Goal: Task Accomplishment & Management: Complete application form

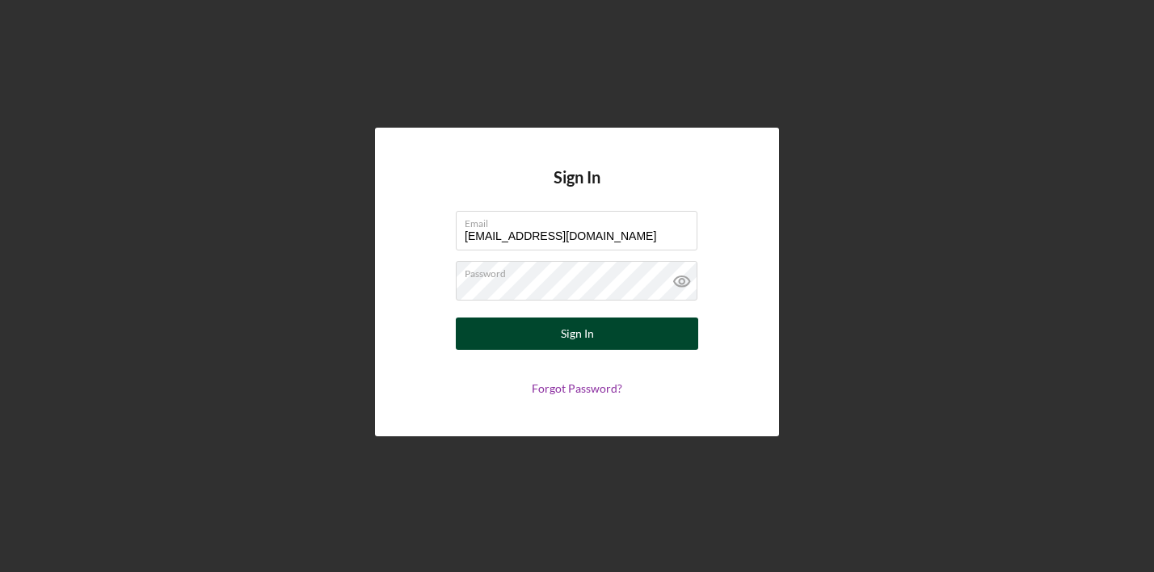
type input "[EMAIL_ADDRESS][DOMAIN_NAME]"
click at [500, 340] on button "Sign In" at bounding box center [577, 334] width 243 height 32
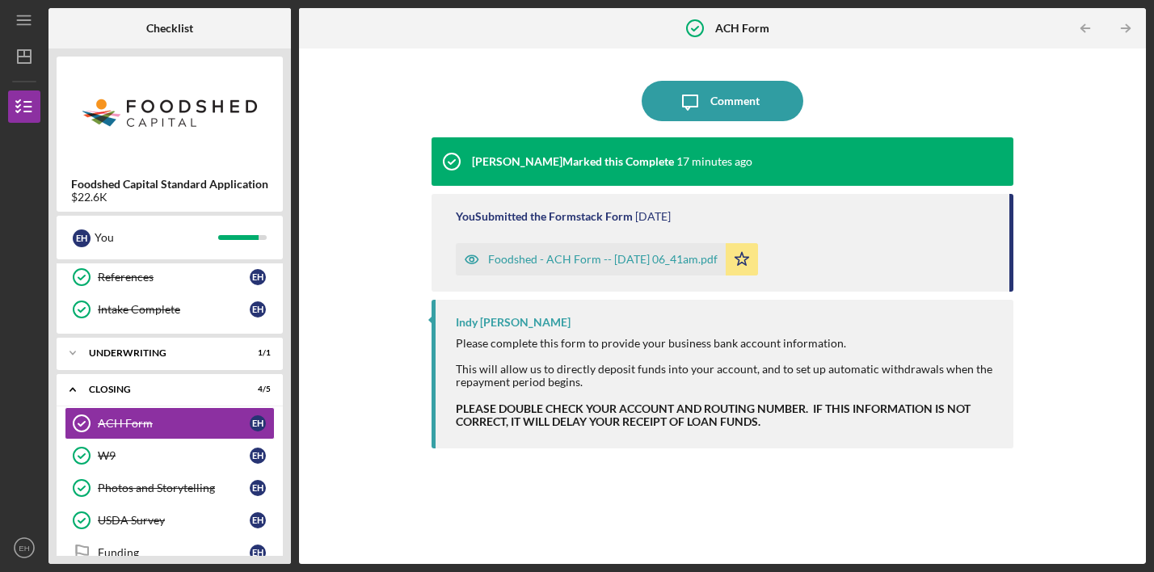
scroll to position [391, 0]
click at [599, 261] on div "Foodshed - ACH Form -- [DATE] 06_41am.pdf" at bounding box center [603, 259] width 230 height 13
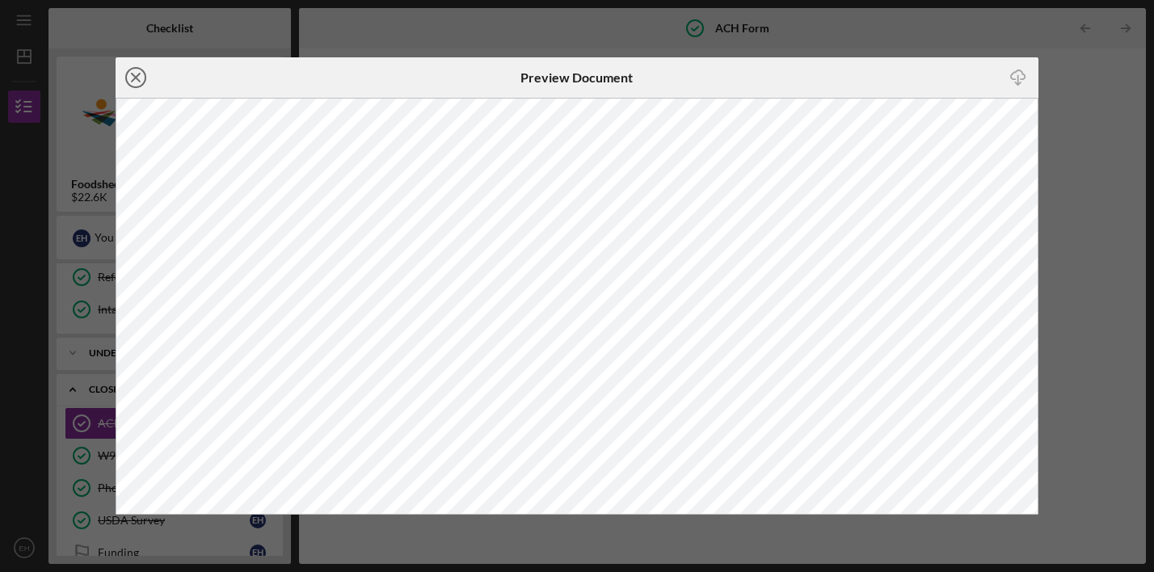
click at [143, 76] on icon "Icon/Close" at bounding box center [136, 77] width 40 height 40
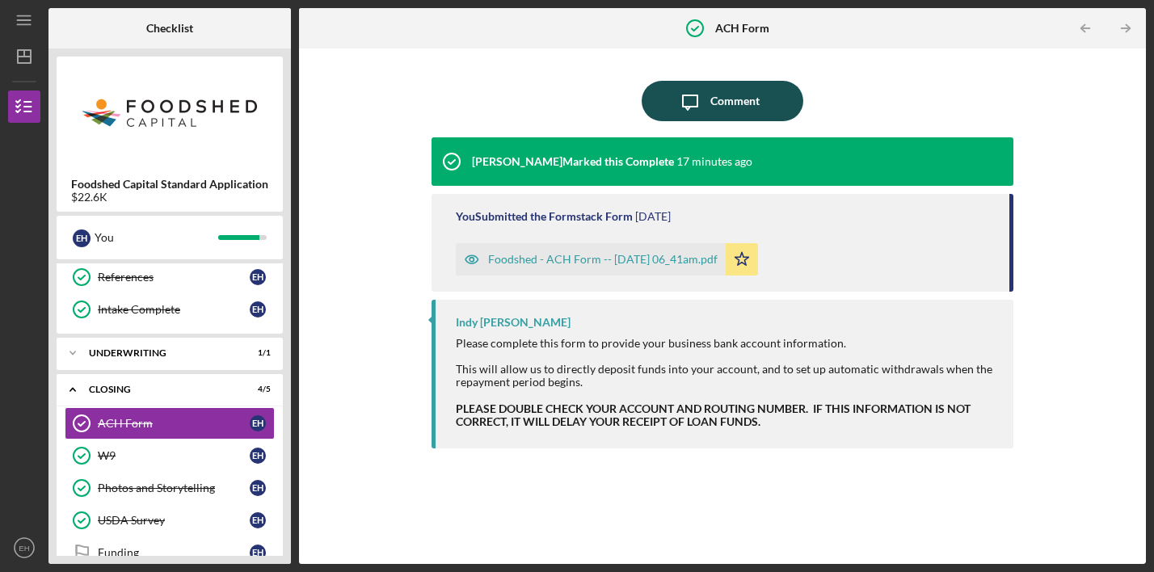
click at [730, 97] on div "Comment" at bounding box center [735, 101] width 49 height 40
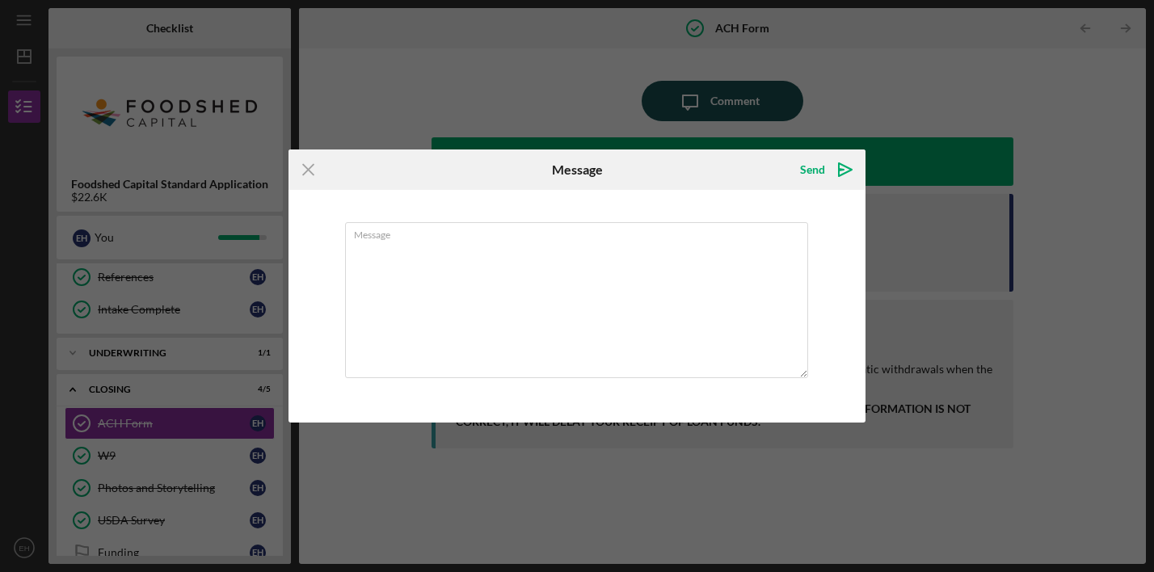
type textarea "I"
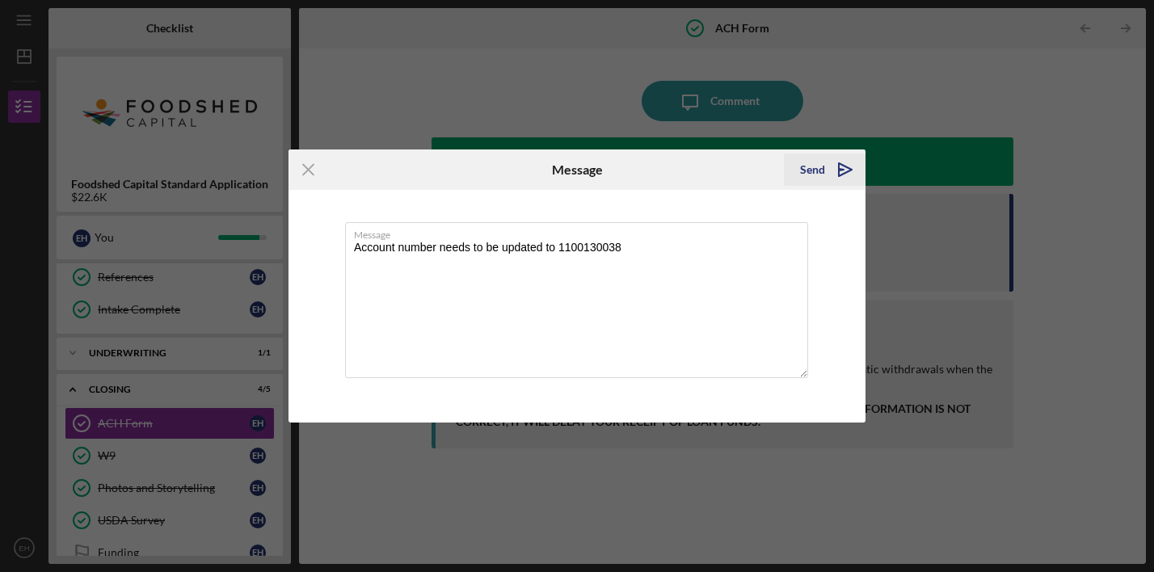
type textarea "Account number needs to be updated to 1100130038"
click at [825, 172] on icon "Icon/icon-invite-send" at bounding box center [845, 170] width 40 height 40
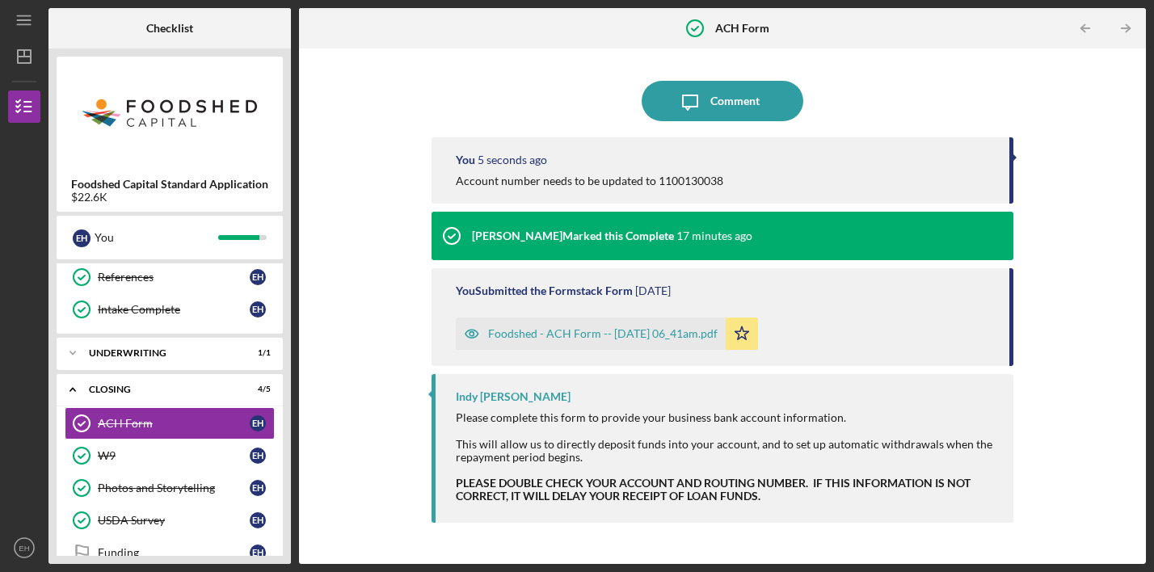
click at [758, 331] on icon "Icon/Star" at bounding box center [742, 334] width 32 height 32
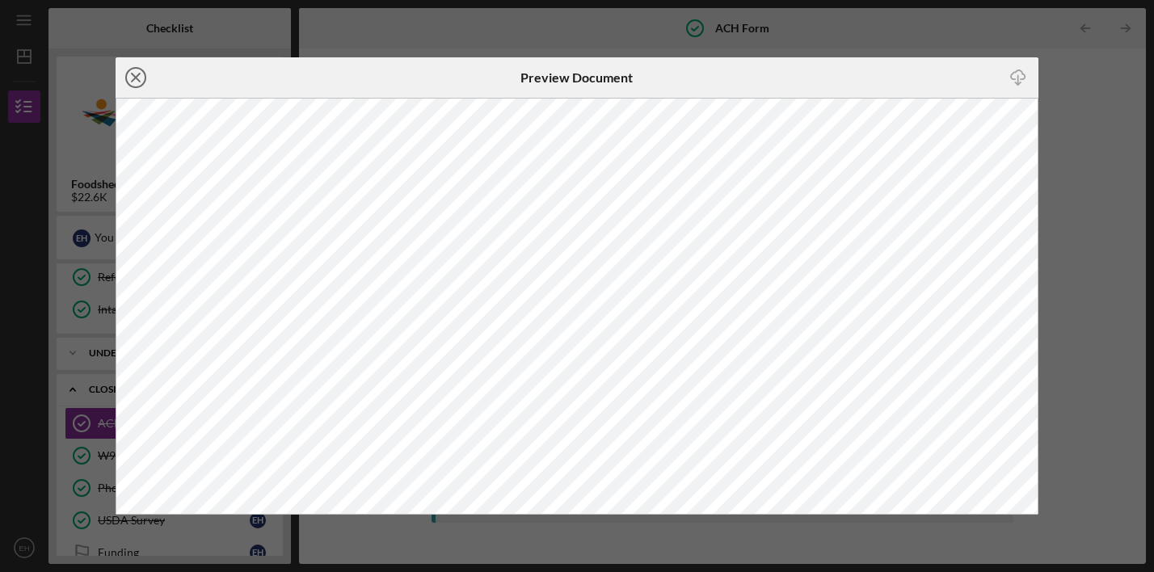
click at [141, 78] on icon "Icon/Close" at bounding box center [136, 77] width 40 height 40
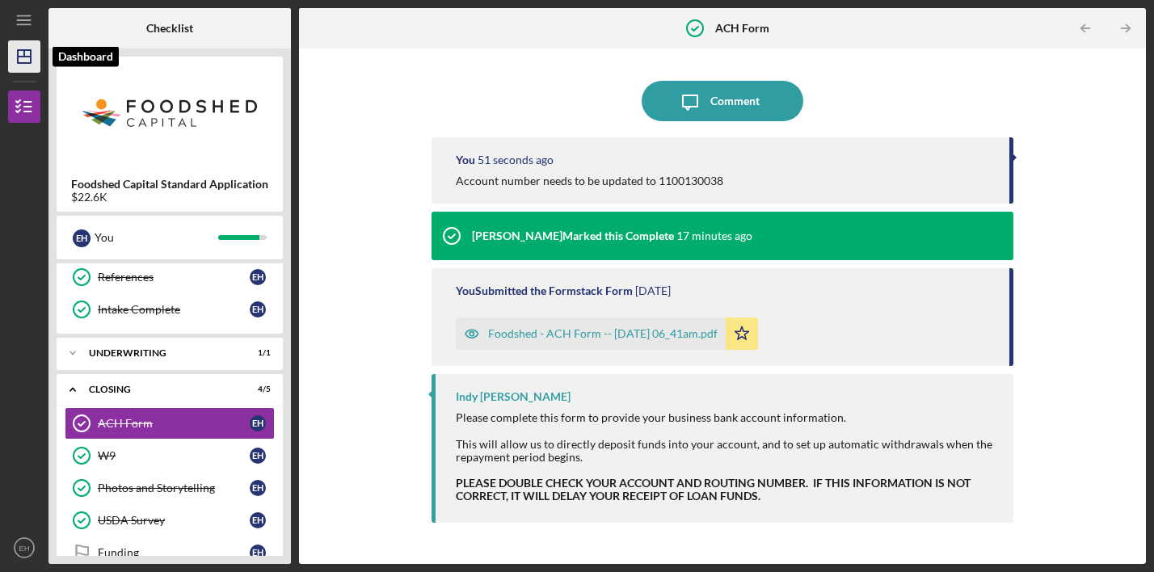
click at [20, 55] on icon "Icon/Dashboard" at bounding box center [24, 56] width 40 height 40
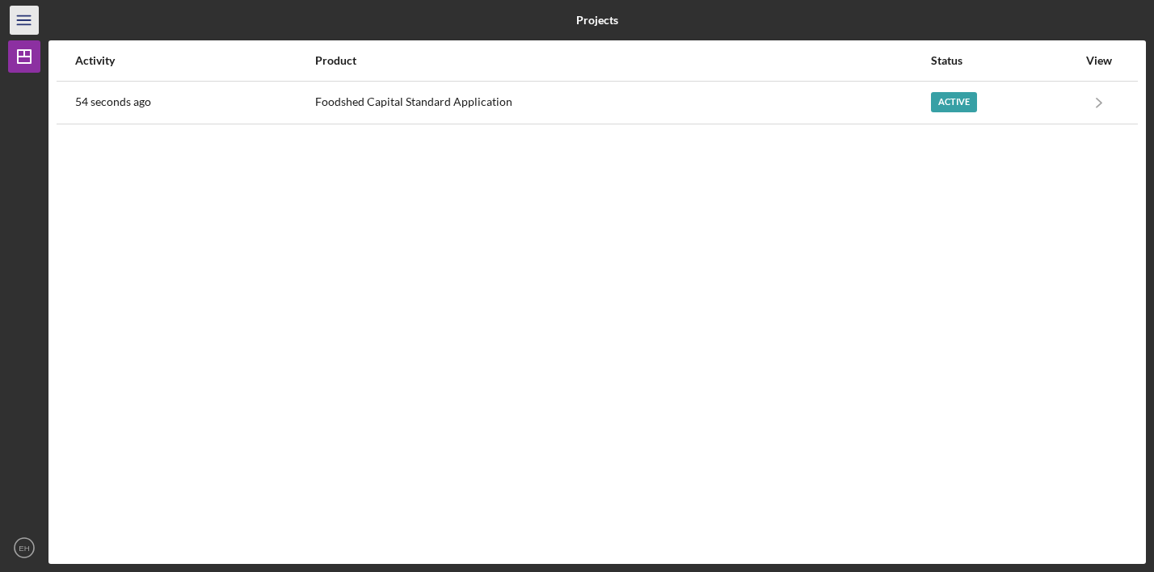
click at [25, 22] on icon "Icon/Menu" at bounding box center [24, 20] width 36 height 36
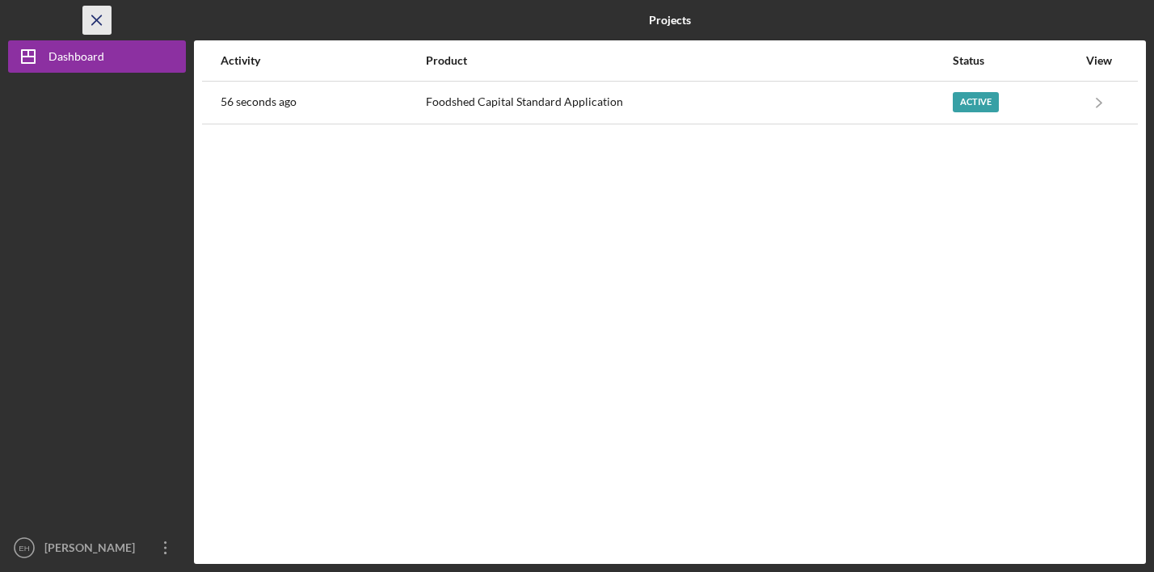
click at [95, 19] on line "button" at bounding box center [96, 19] width 9 height 9
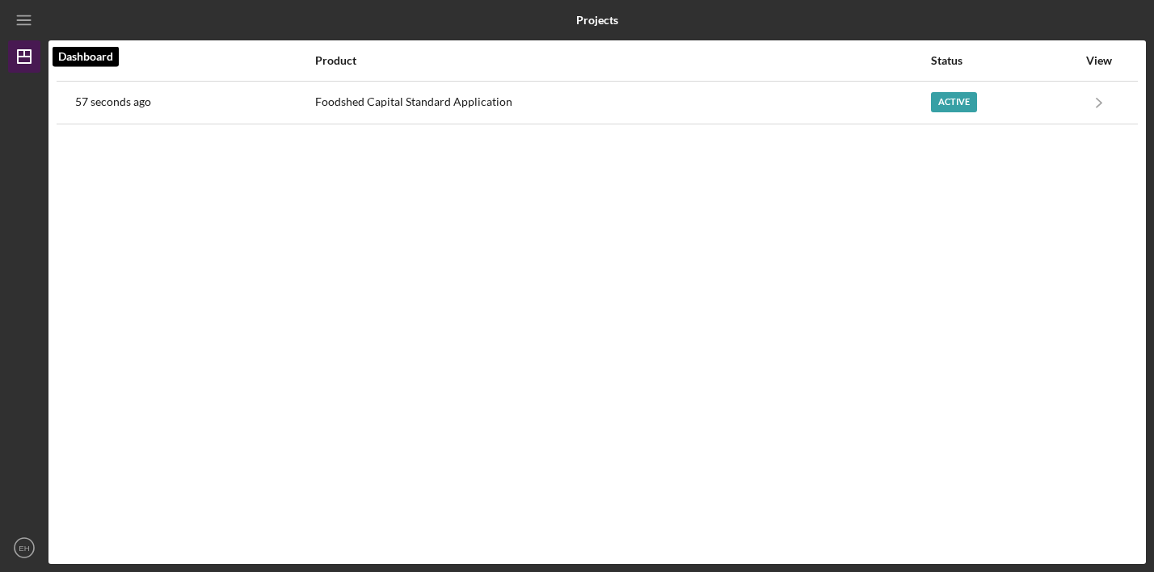
click at [22, 58] on icon "Icon/Dashboard" at bounding box center [24, 56] width 40 height 40
click at [17, 103] on div at bounding box center [24, 302] width 32 height 459
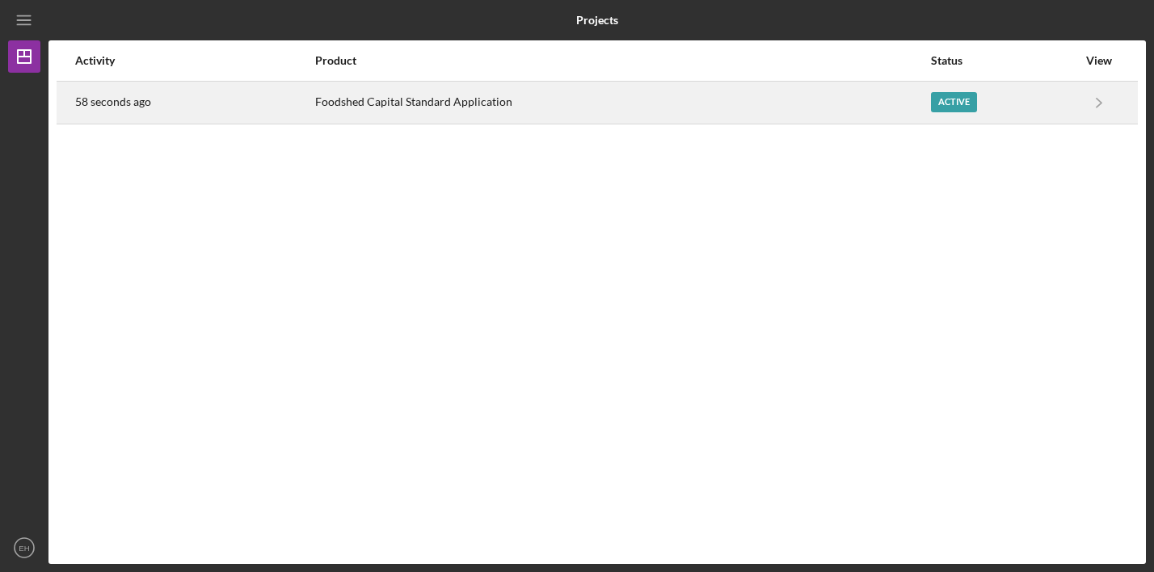
click at [373, 104] on div "Foodshed Capital Standard Application" at bounding box center [622, 102] width 614 height 40
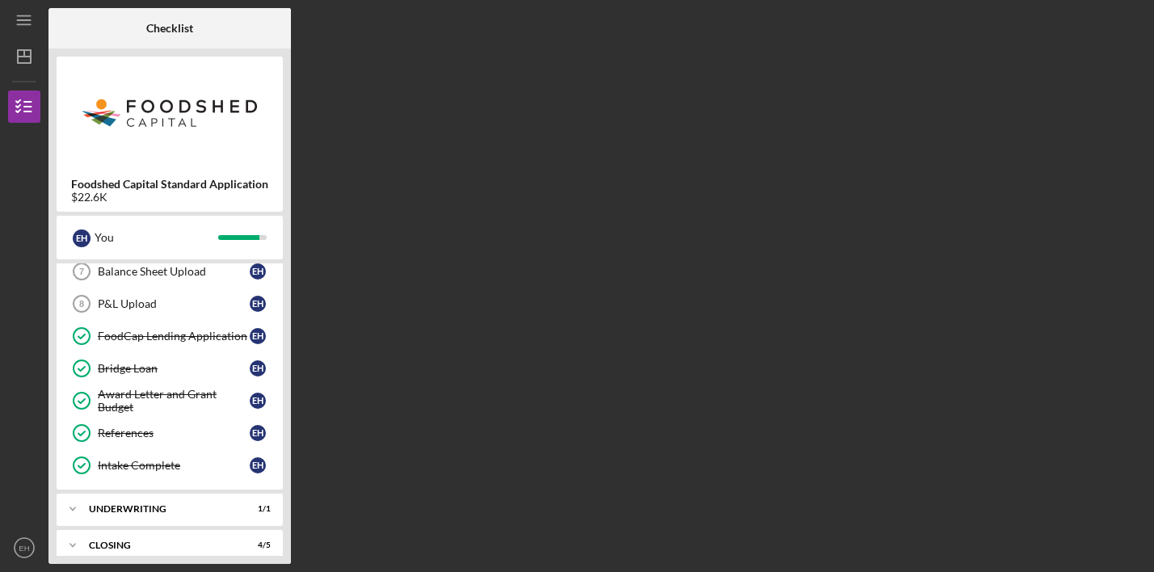
scroll to position [250, 0]
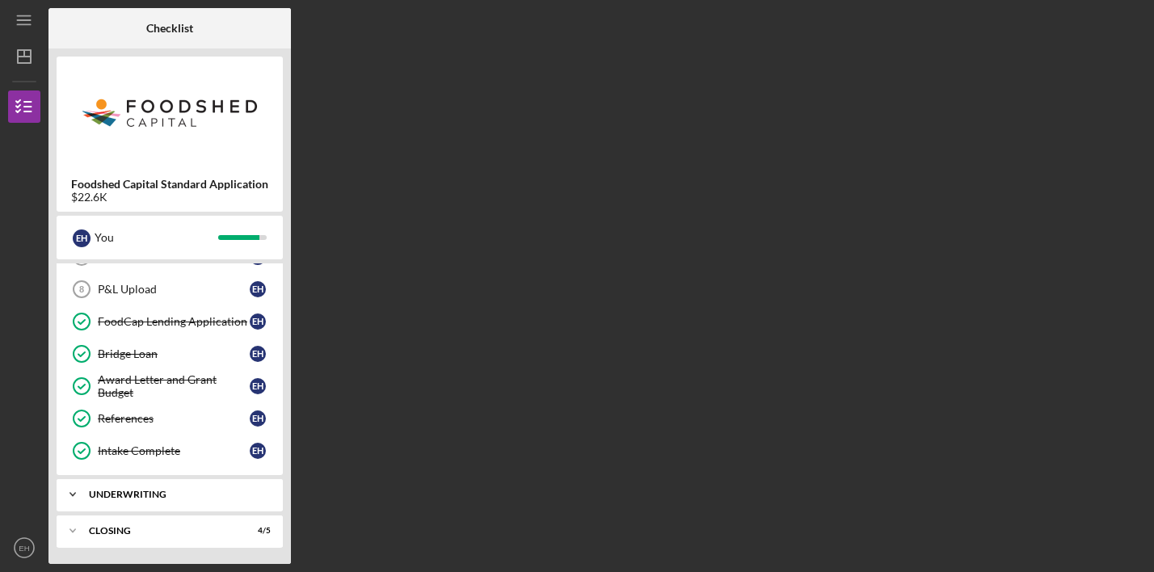
click at [74, 491] on icon "Icon/Expander" at bounding box center [73, 495] width 32 height 32
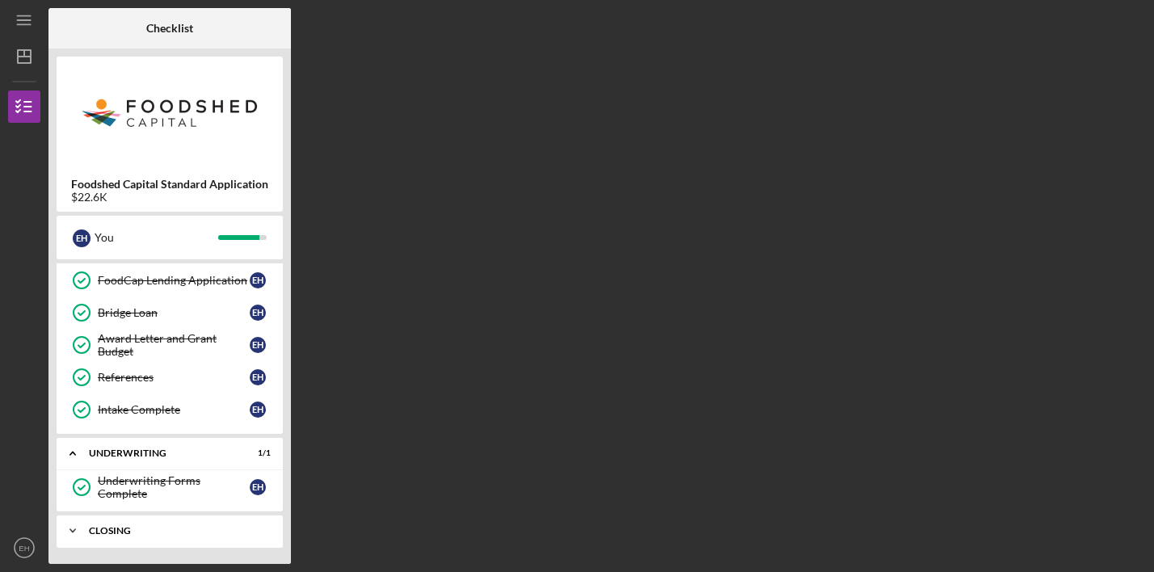
click at [71, 525] on icon "Icon/Expander" at bounding box center [73, 531] width 32 height 32
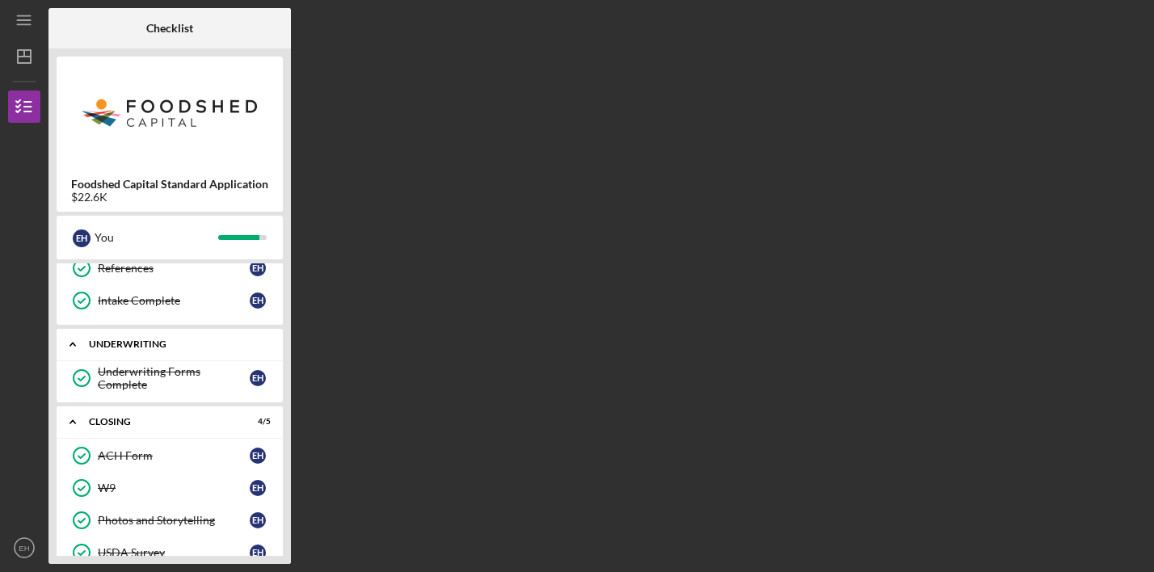
scroll to position [462, 0]
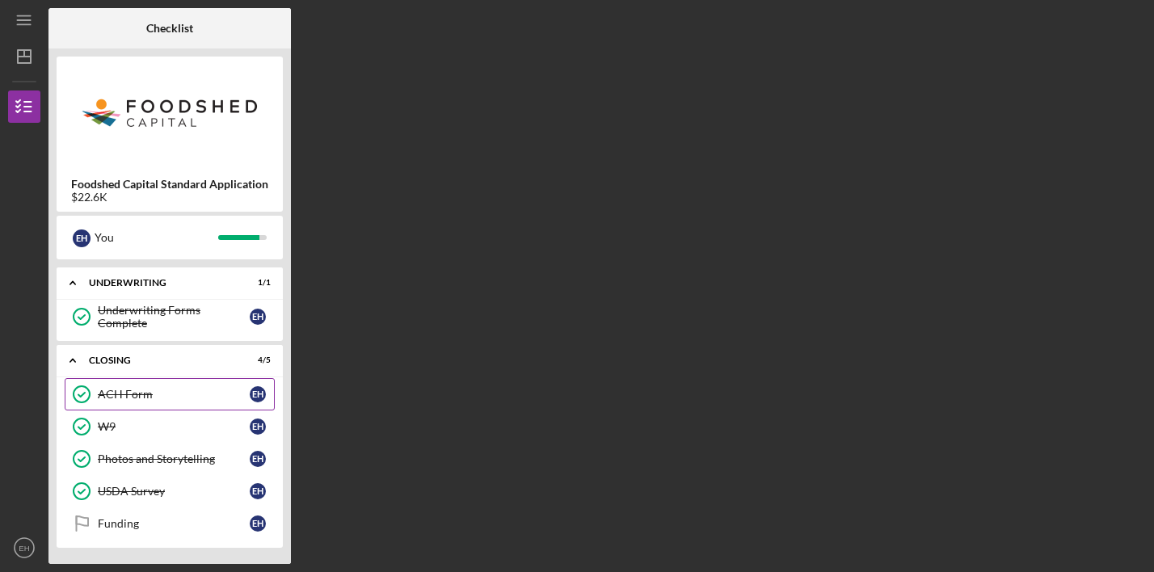
click at [202, 392] on div "ACH Form" at bounding box center [174, 394] width 152 height 13
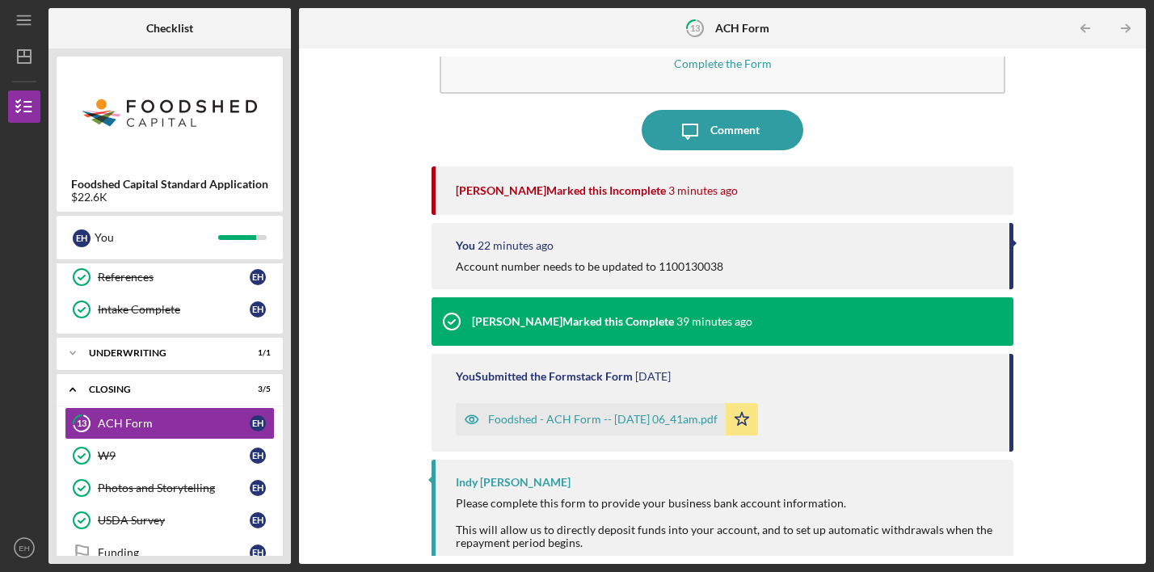
scroll to position [133, 0]
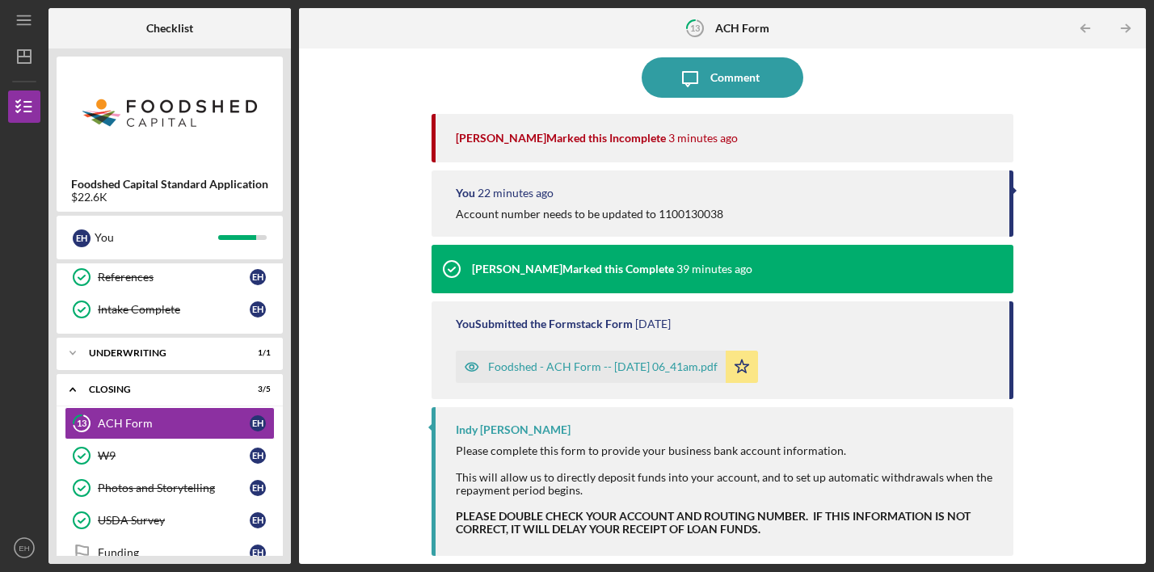
click at [553, 366] on div "Foodshed - ACH Form -- [DATE] 06_41am.pdf" at bounding box center [603, 367] width 230 height 13
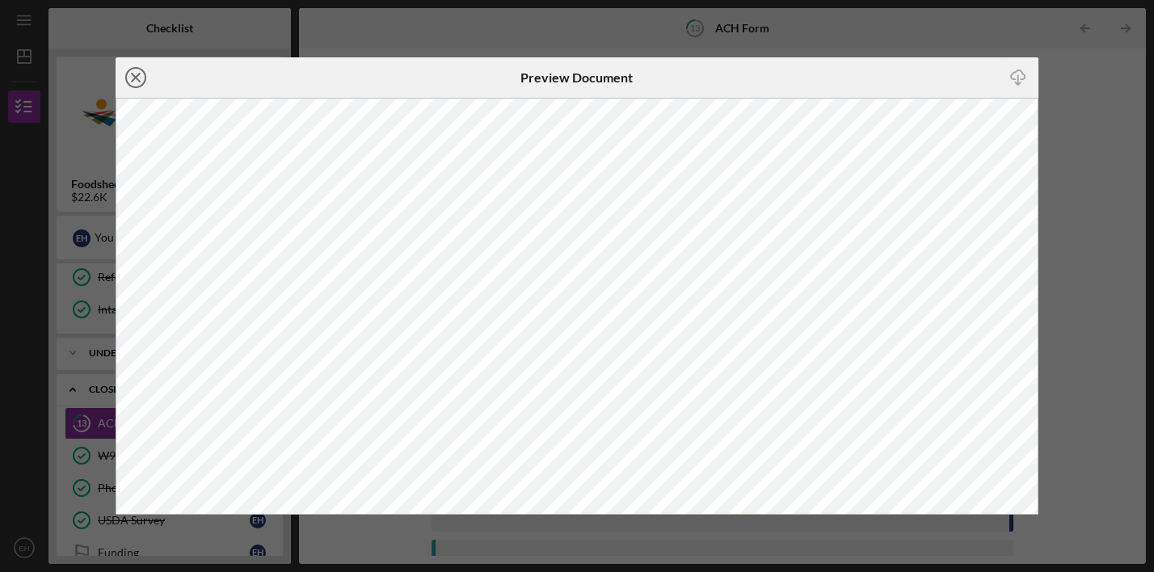
click at [136, 81] on icon "Icon/Close" at bounding box center [136, 77] width 40 height 40
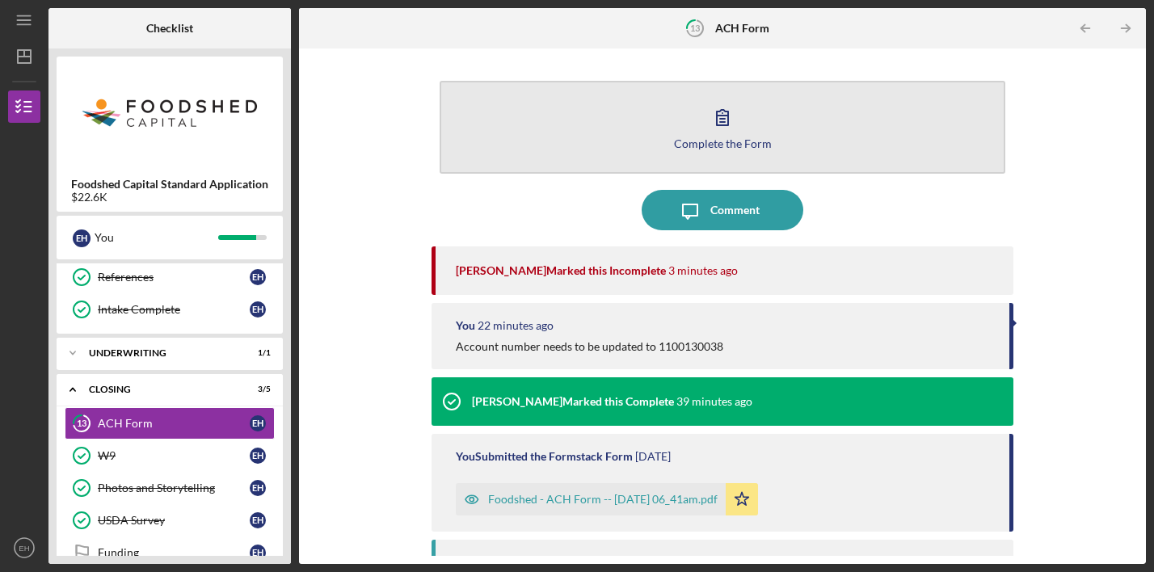
click at [701, 123] on button "Complete the Form Form" at bounding box center [723, 127] width 566 height 93
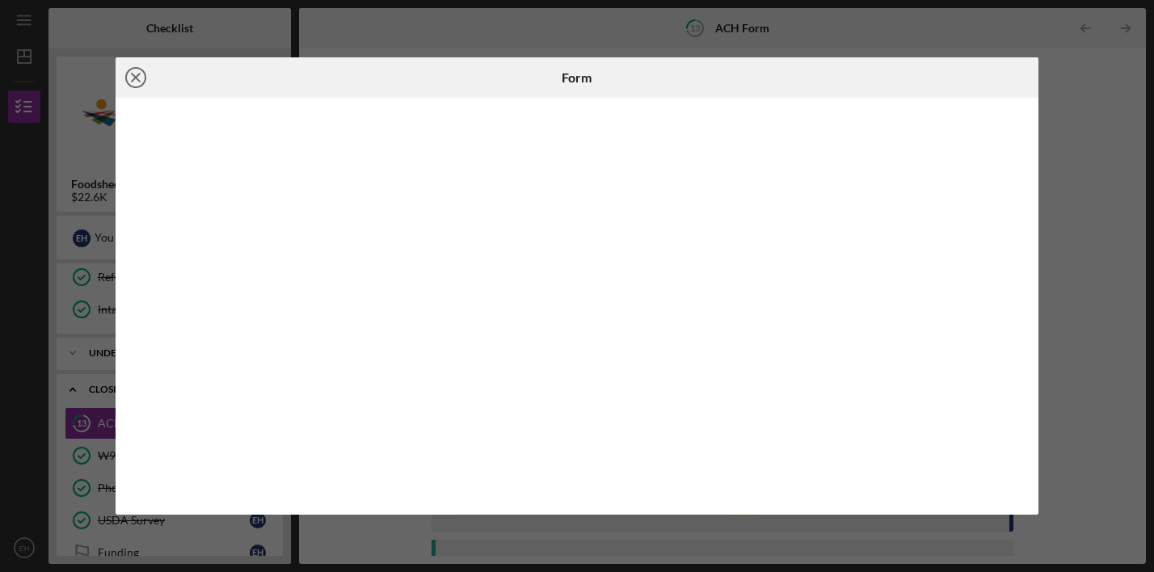
click at [140, 79] on icon "Icon/Close" at bounding box center [136, 77] width 40 height 40
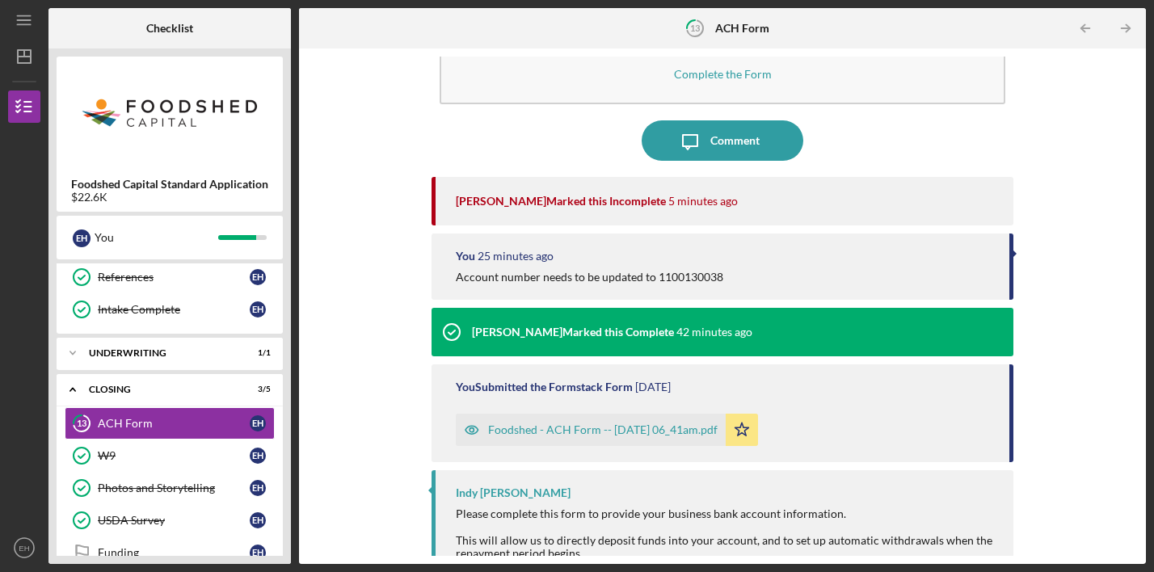
scroll to position [133, 0]
